Goal: Use online tool/utility: Utilize a website feature to perform a specific function

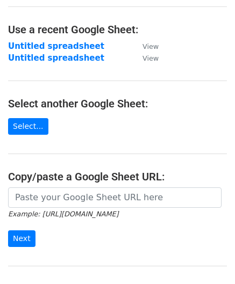
scroll to position [54, 0]
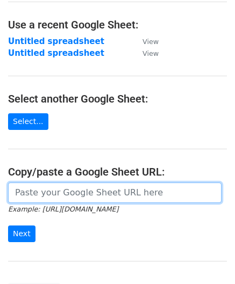
click at [71, 192] on input "url" at bounding box center [114, 193] width 213 height 20
paste input "[URL][DOMAIN_NAME]"
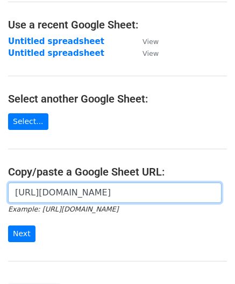
scroll to position [0, 231]
type input "[URL][DOMAIN_NAME]"
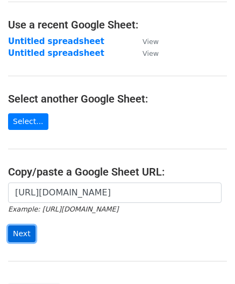
scroll to position [0, 0]
click at [19, 236] on input "Next" at bounding box center [21, 234] width 27 height 17
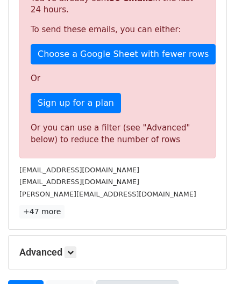
scroll to position [362, 0]
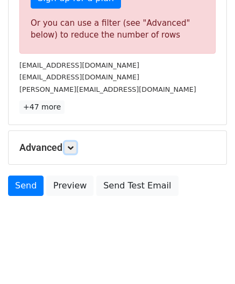
drag, startPoint x: 73, startPoint y: 148, endPoint x: 77, endPoint y: 154, distance: 6.6
click at [73, 148] on link at bounding box center [70, 148] width 12 height 12
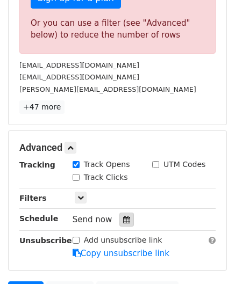
click at [123, 220] on icon at bounding box center [126, 220] width 7 height 8
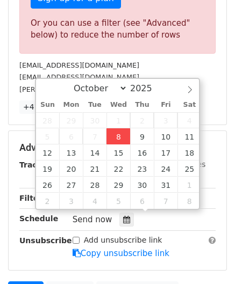
type input "[DATE] 12:00"
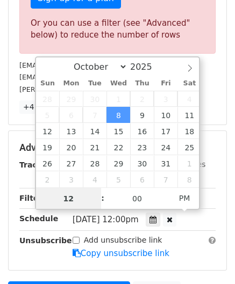
scroll to position [0, 0]
paste input "6"
type input "6"
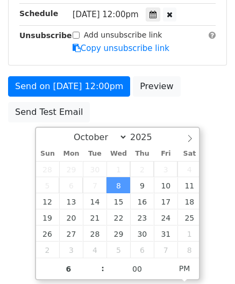
type input "[DATE] 18:00"
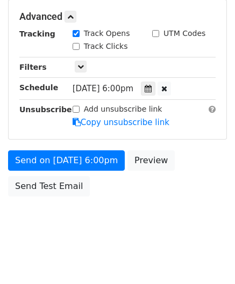
scroll to position [492, 0]
